Goal: Communication & Community: Answer question/provide support

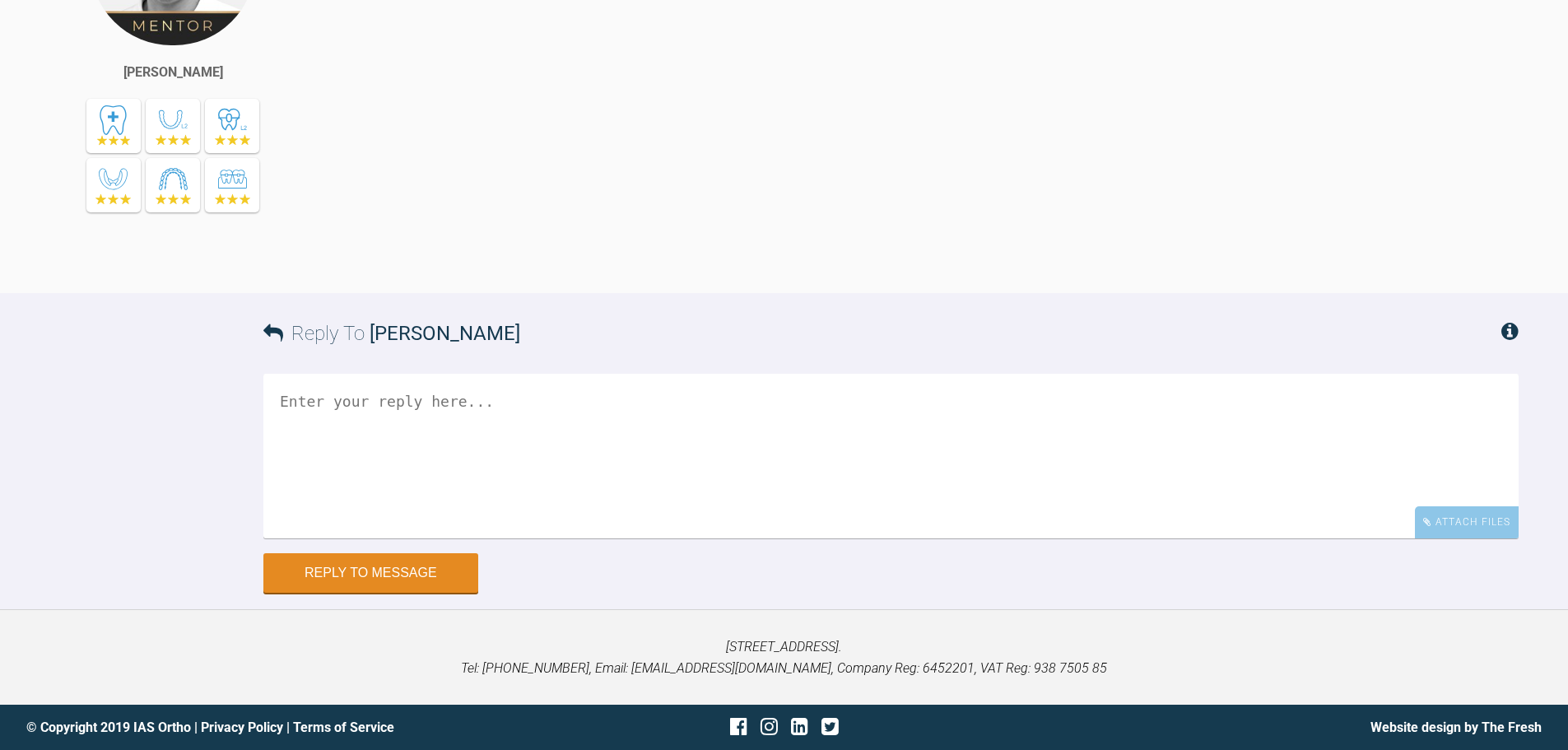
scroll to position [15161, 0]
click at [1491, 526] on div "Attach Files" at bounding box center [1466, 521] width 103 height 32
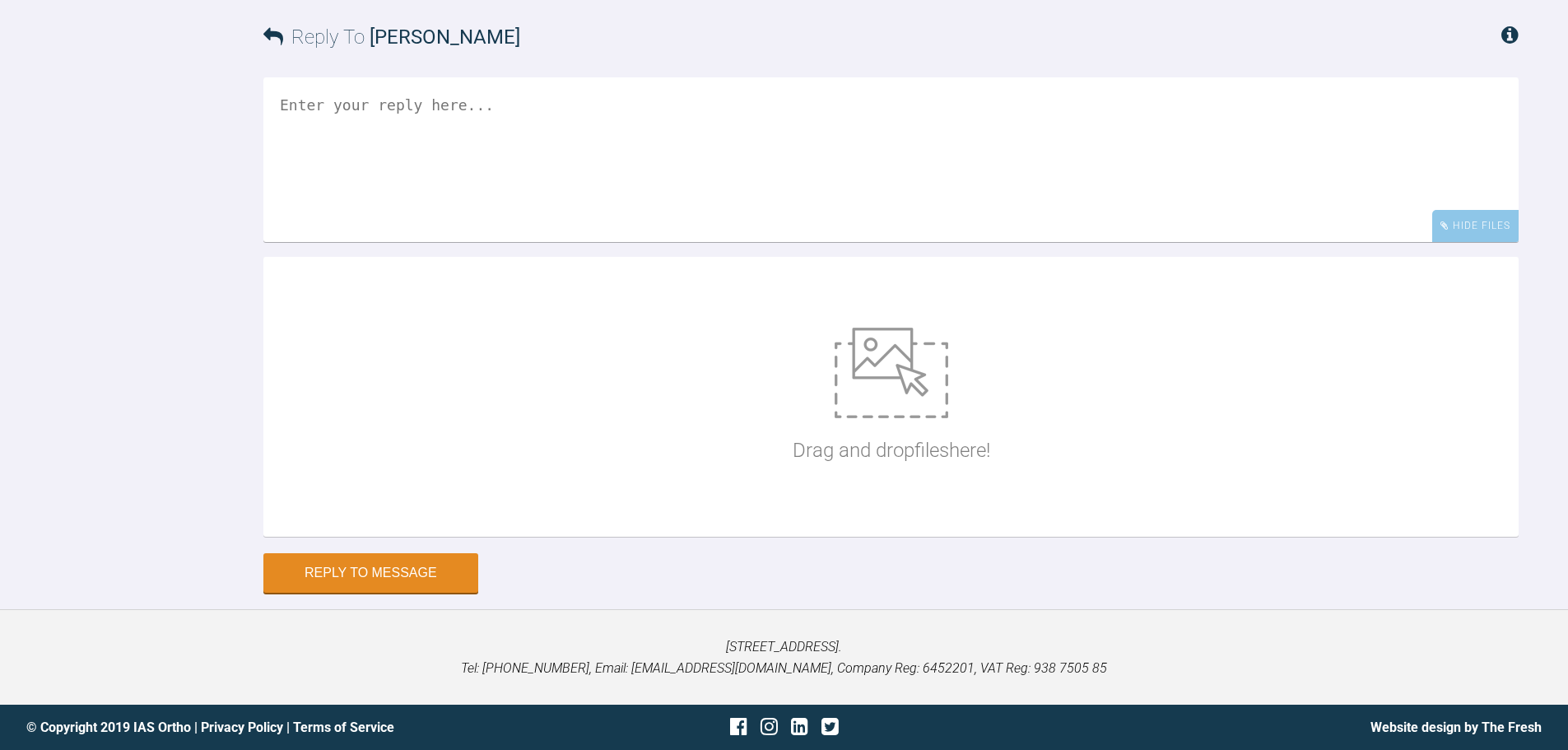
scroll to position [15456, 0]
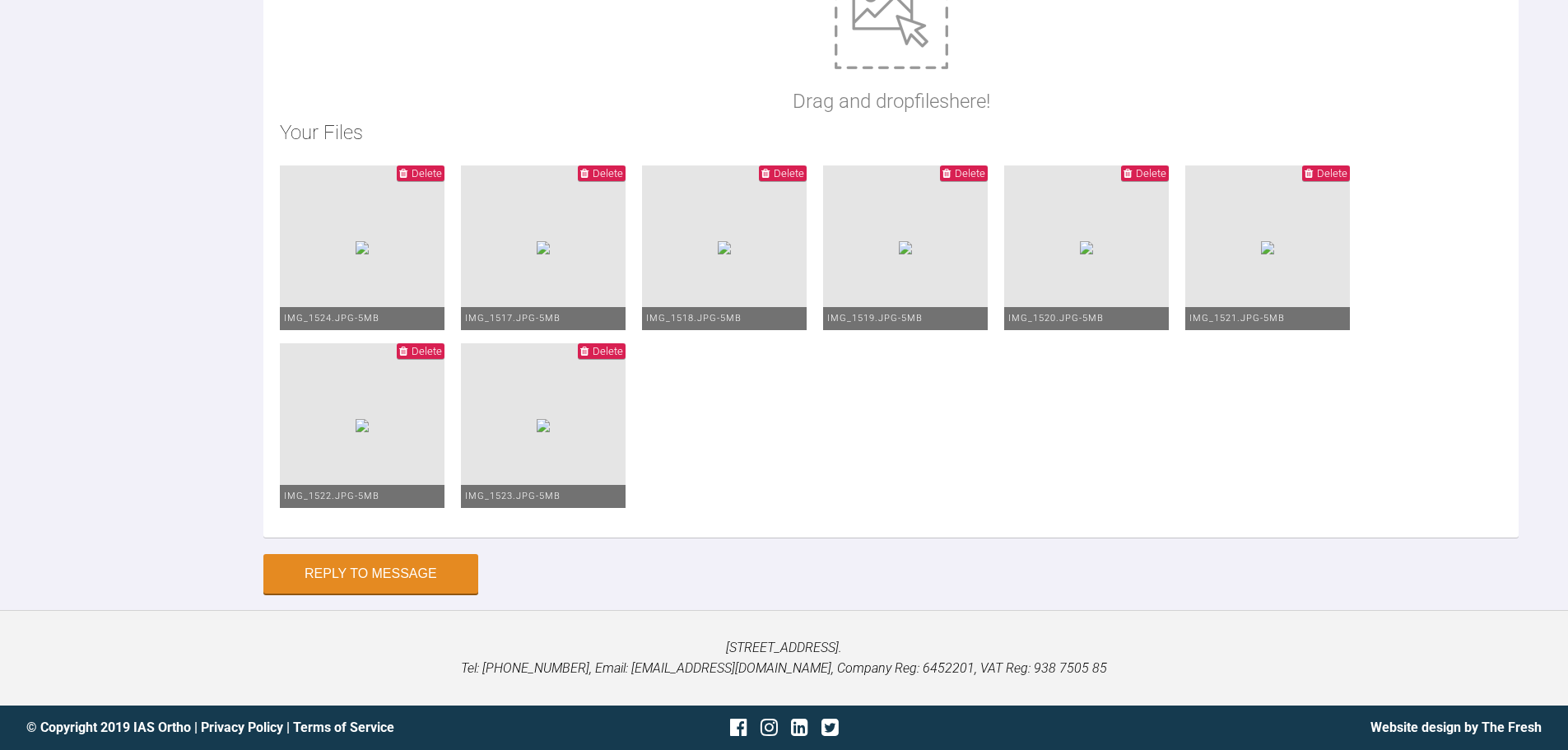
type textarea "Hi [PERSON_NAME], This is [PERSON_NAME] [DATE]. The occlusion is settling reall…"
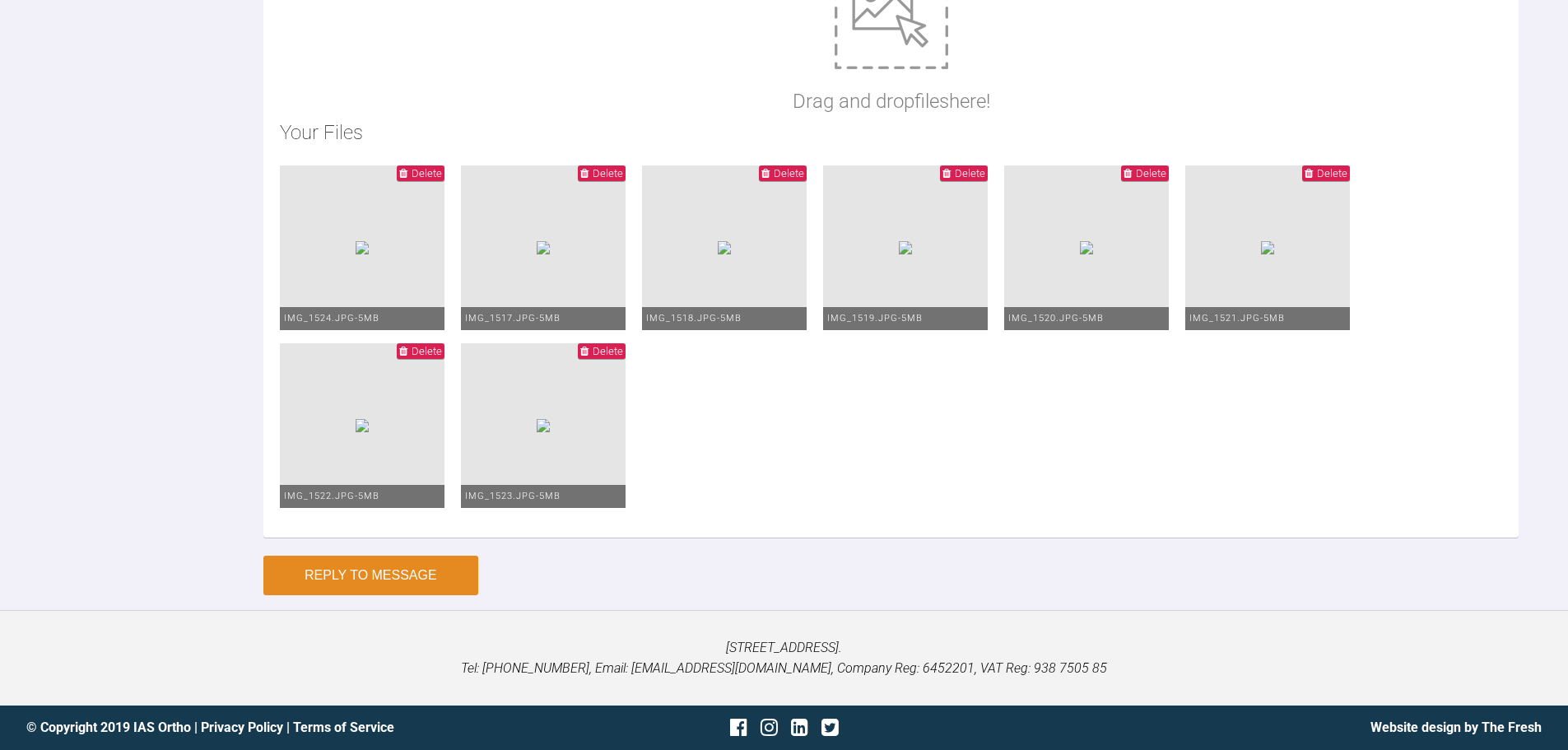
click at [378, 567] on button "Reply to Message" at bounding box center [371, 574] width 215 height 39
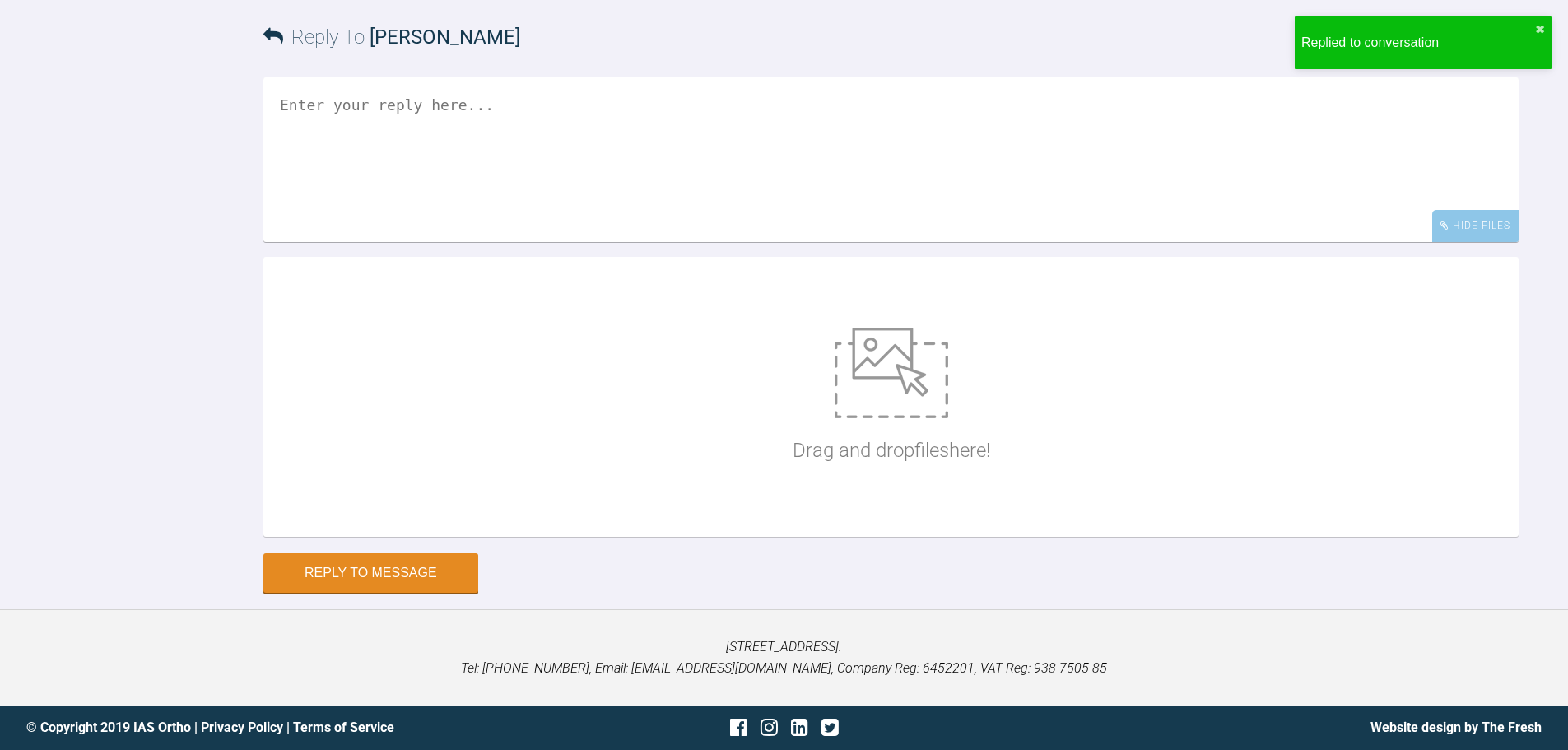
scroll to position [15710, 0]
